Goal: Task Accomplishment & Management: Use online tool/utility

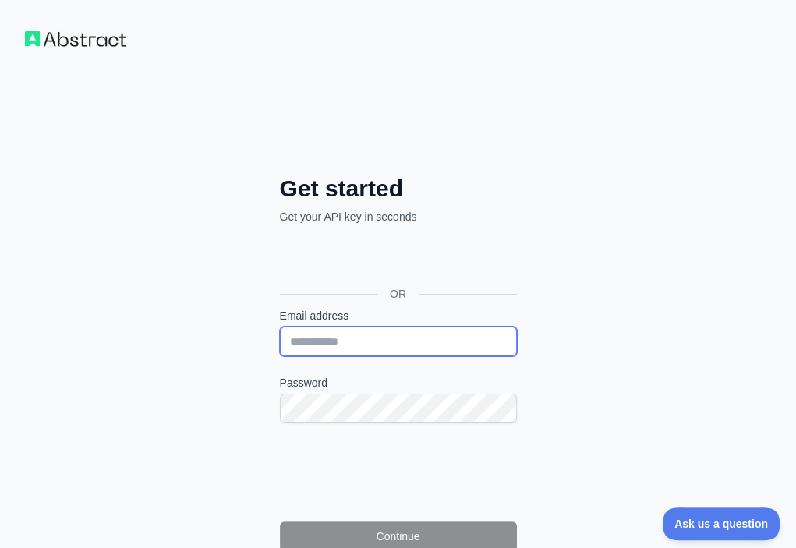
click at [280, 327] on input "Email address" at bounding box center [398, 342] width 237 height 30
paste input "**********"
type input "**********"
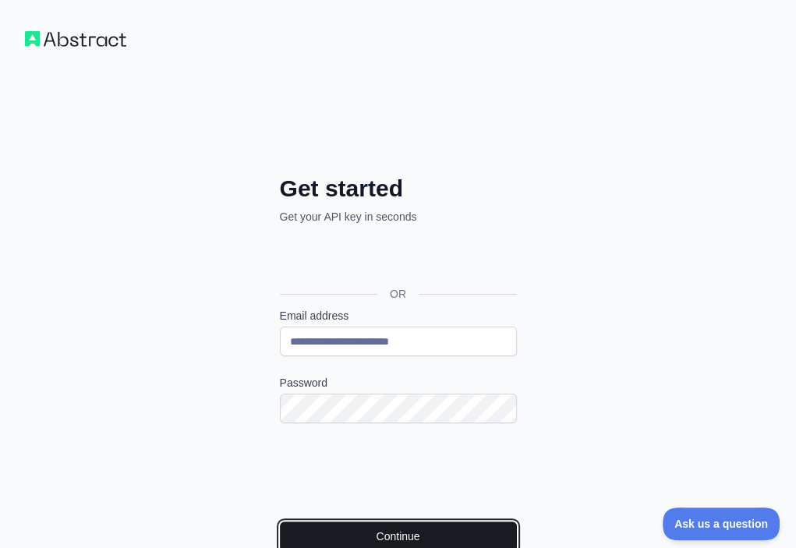
click at [295, 521] on button "Continue" at bounding box center [398, 536] width 237 height 30
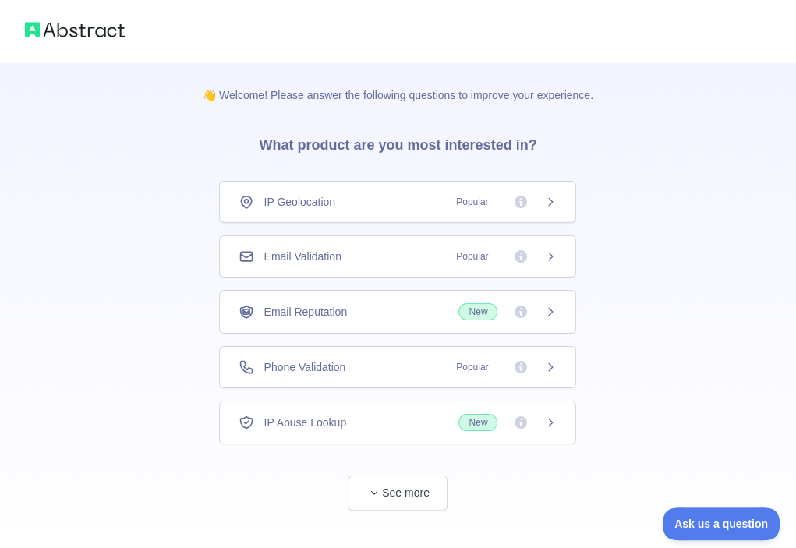
click at [391, 249] on div "Email Validation Popular" at bounding box center [398, 257] width 318 height 16
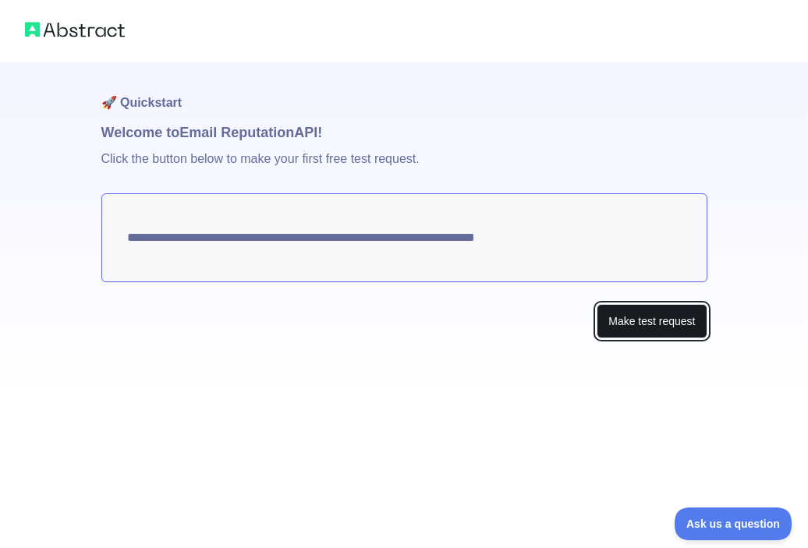
click at [605, 319] on button "Make test request" at bounding box center [651, 321] width 110 height 35
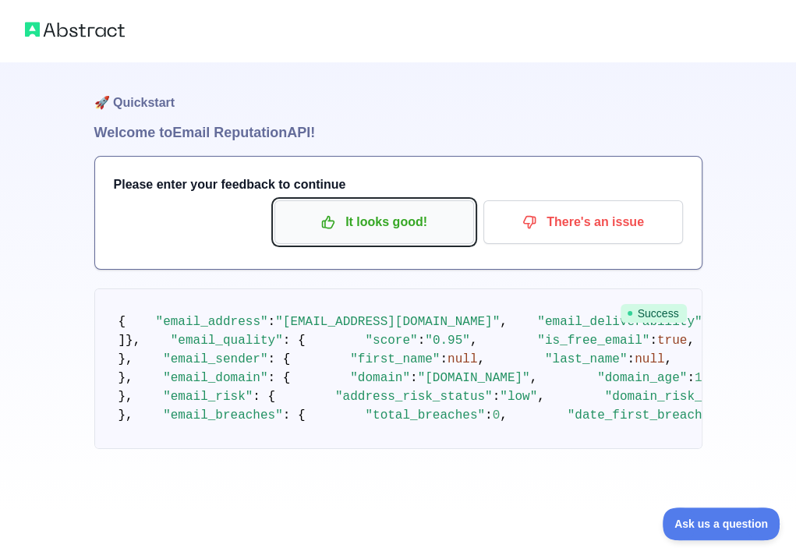
click at [427, 230] on p "It looks good!" at bounding box center [374, 222] width 176 height 27
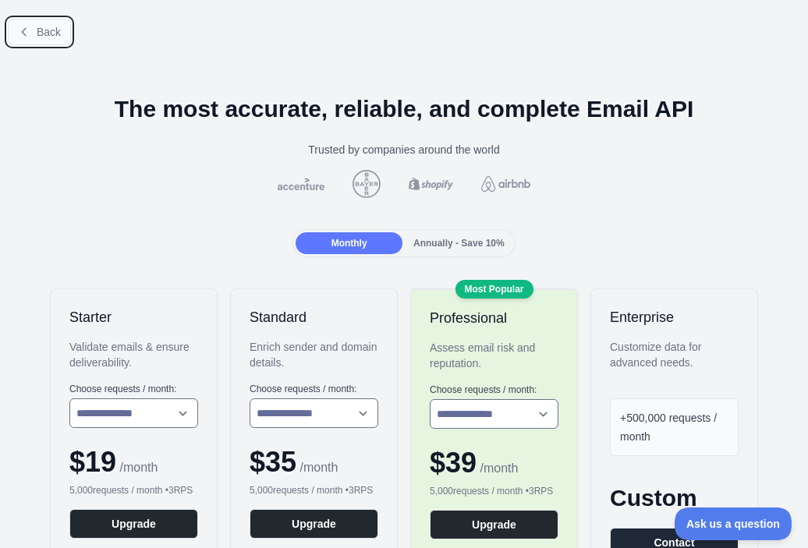
click at [59, 38] on button "Back" at bounding box center [39, 32] width 63 height 27
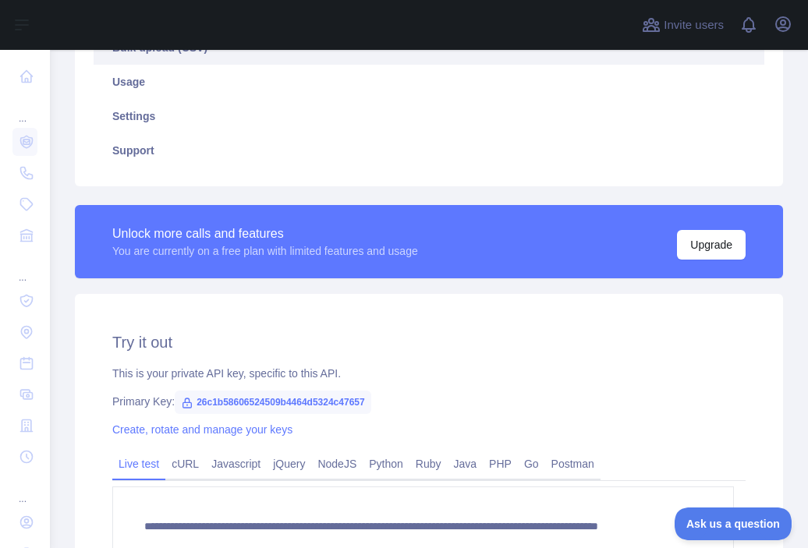
scroll to position [390, 0]
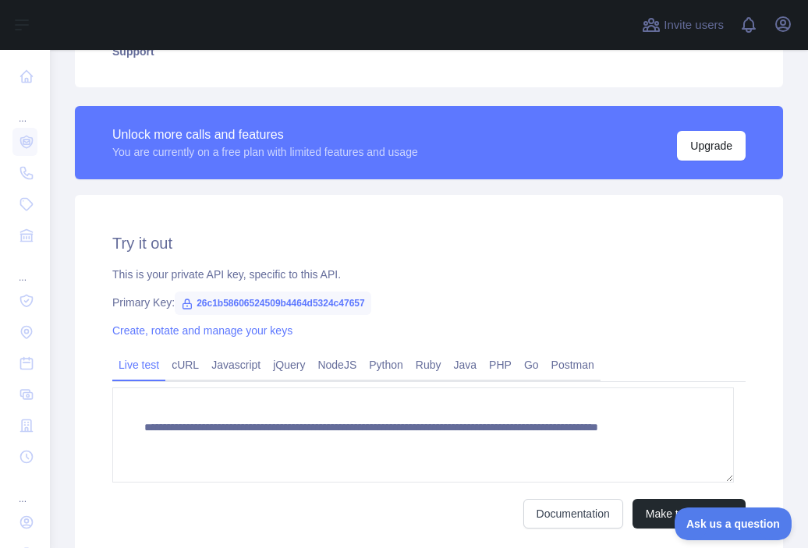
click at [323, 302] on span "26c1b58606524509b4464d5324c47657" at bounding box center [273, 303] width 196 height 23
copy span "26c1b58606524509b4464d5324c47657"
